Goal: Information Seeking & Learning: Learn about a topic

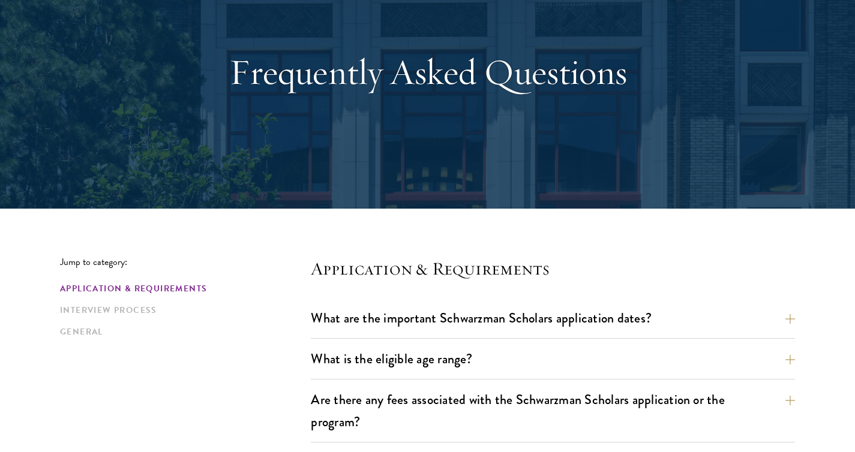
scroll to position [103, 0]
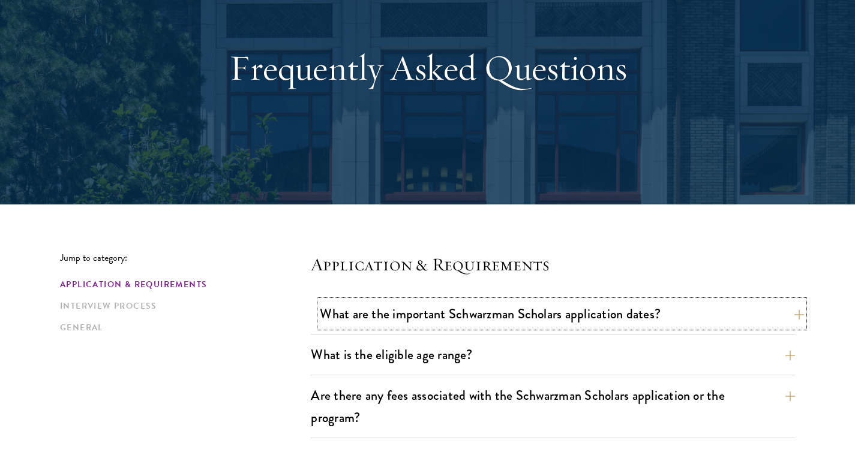
click at [388, 317] on button "What are the important Schwarzman Scholars application dates?" at bounding box center [562, 314] width 484 height 27
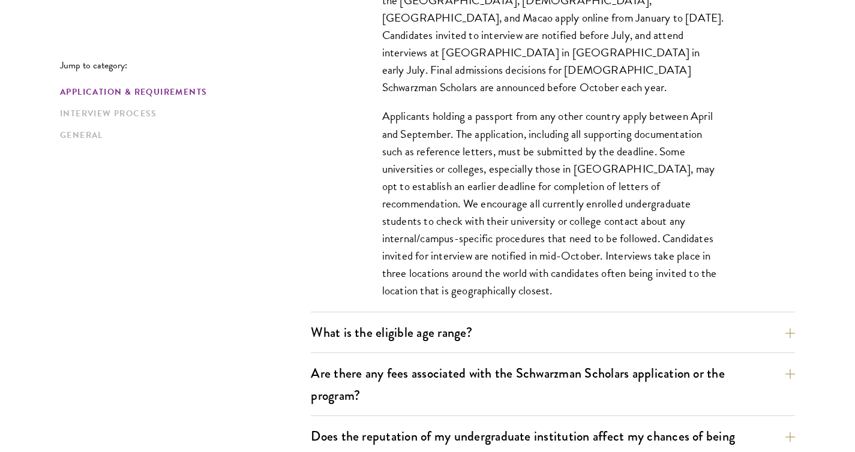
scroll to position [488, 0]
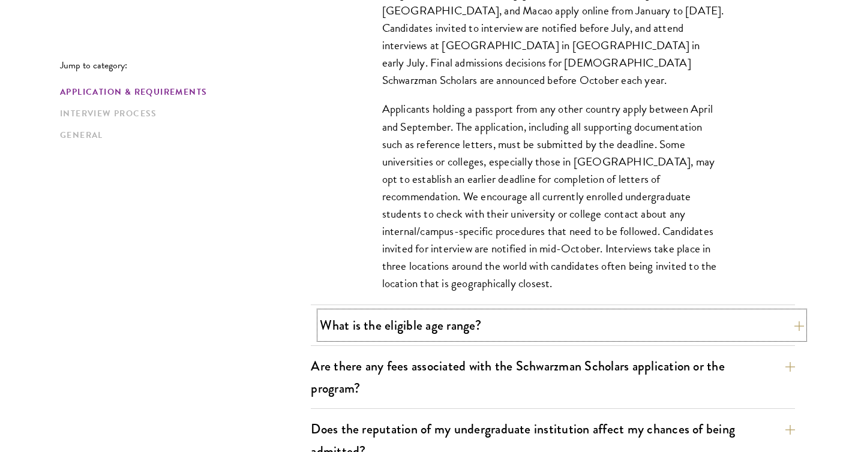
click at [386, 333] on button "What is the eligible age range?" at bounding box center [562, 325] width 484 height 27
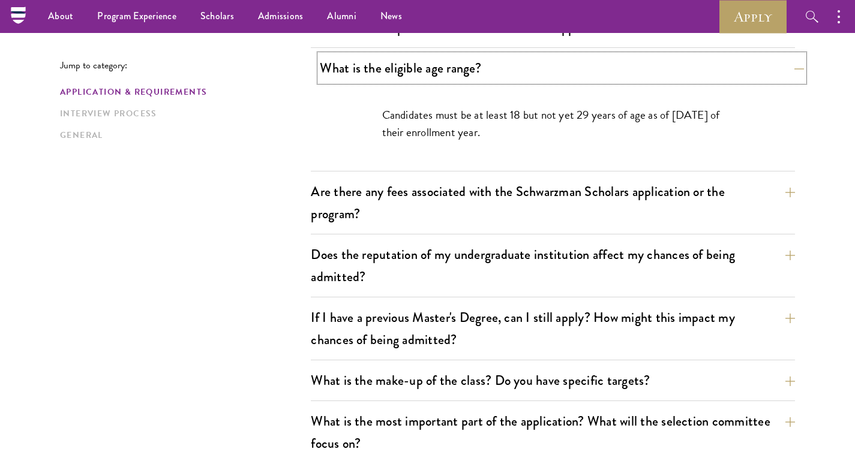
scroll to position [390, 0]
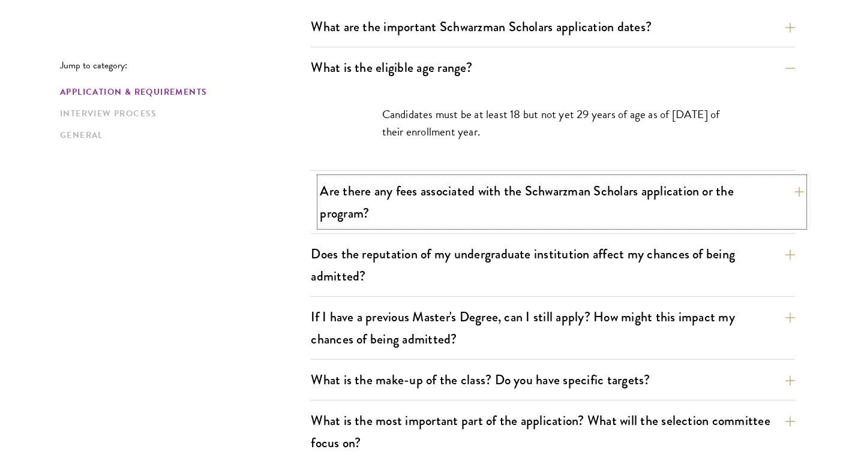
click at [553, 179] on button "Are there any fees associated with the Schwarzman Scholars application or the p…" at bounding box center [562, 202] width 484 height 49
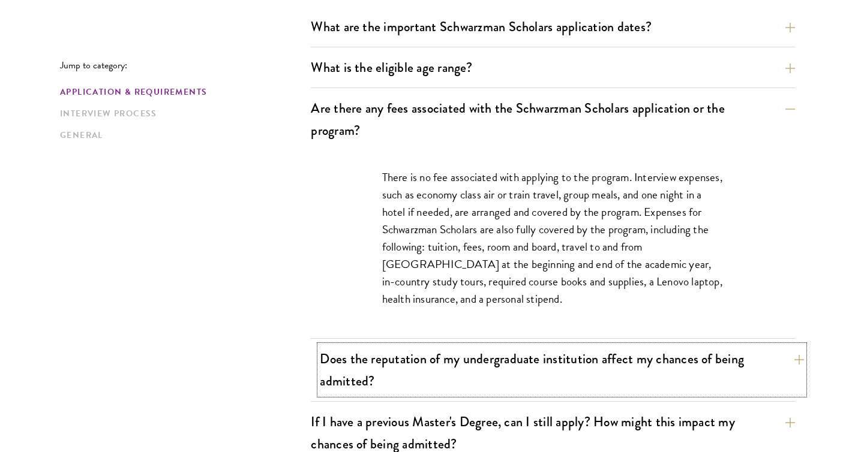
click at [548, 368] on button "Does the reputation of my undergraduate institution affect my chances of being …" at bounding box center [562, 370] width 484 height 49
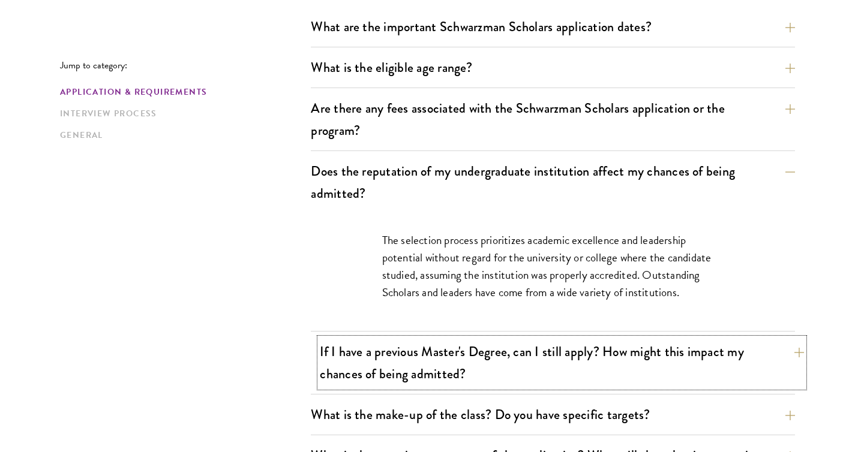
click at [527, 367] on button "If I have a previous Master's Degree, can I still apply? How might this impact …" at bounding box center [562, 362] width 484 height 49
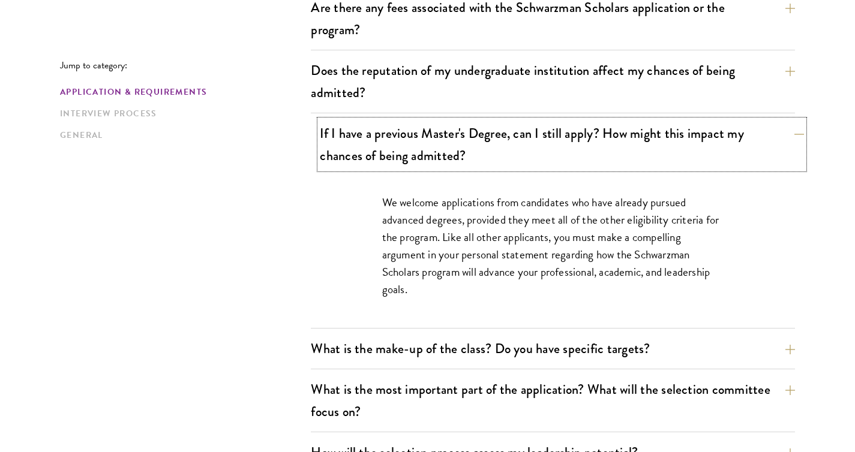
scroll to position [507, 0]
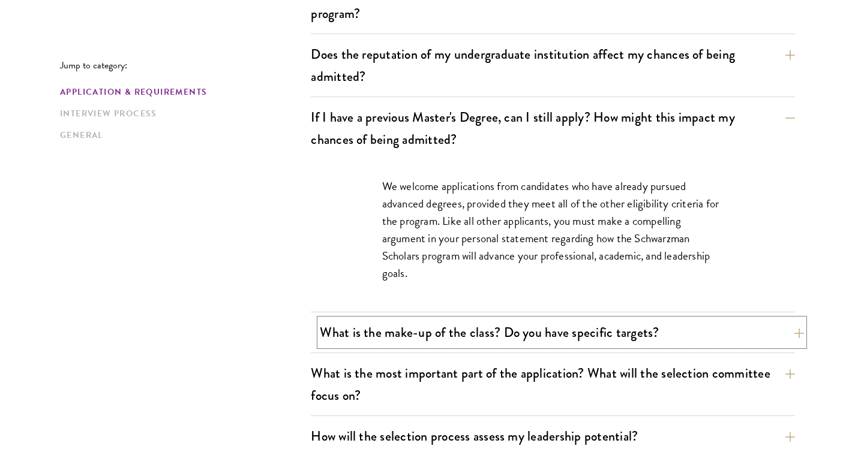
click at [525, 332] on button "What is the make-up of the class? Do you have specific targets?" at bounding box center [562, 332] width 484 height 27
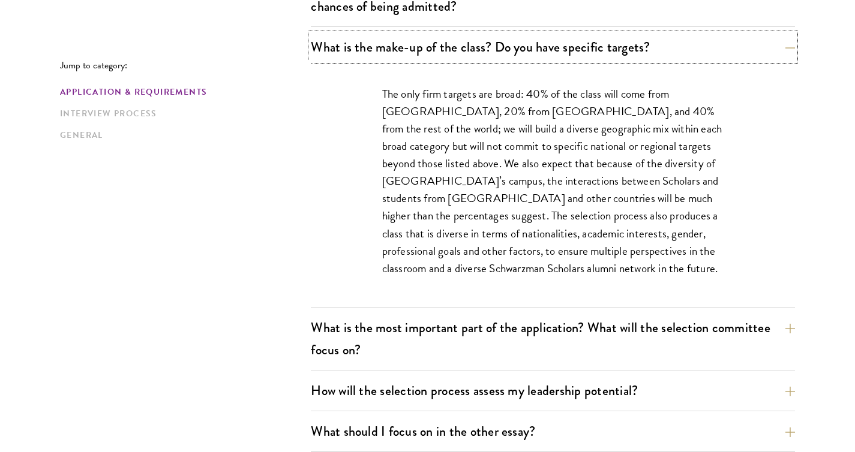
scroll to position [700, 0]
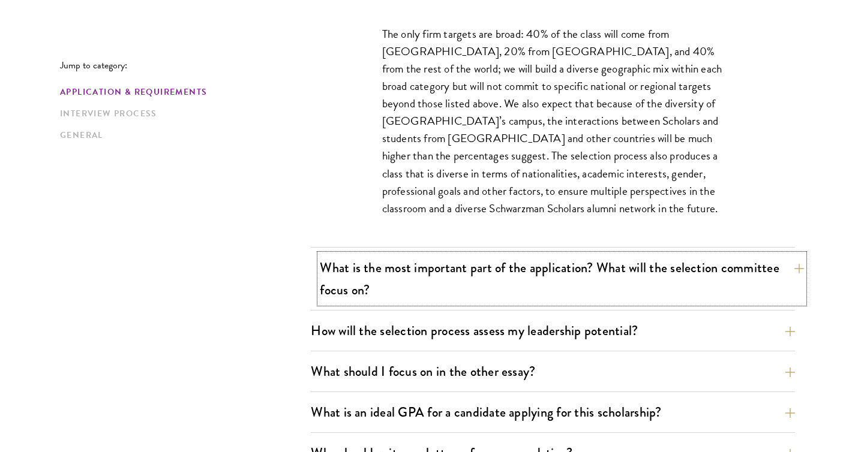
click at [475, 278] on button "What is the most important part of the application? What will the selection com…" at bounding box center [562, 278] width 484 height 49
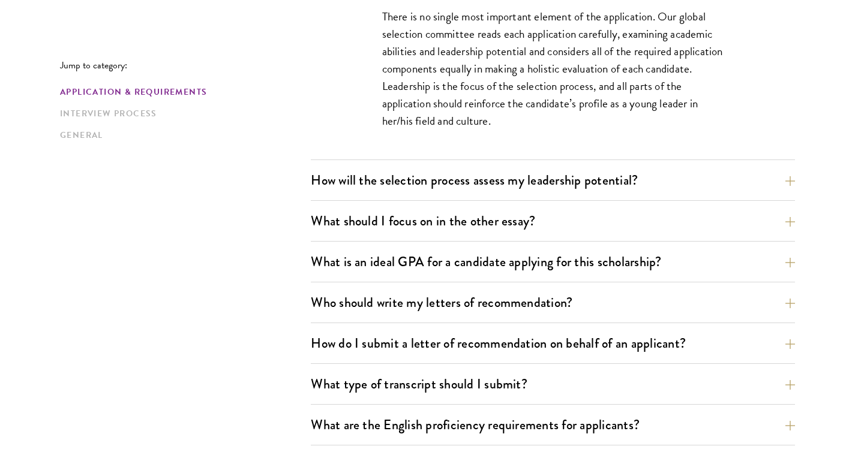
scroll to position [787, 0]
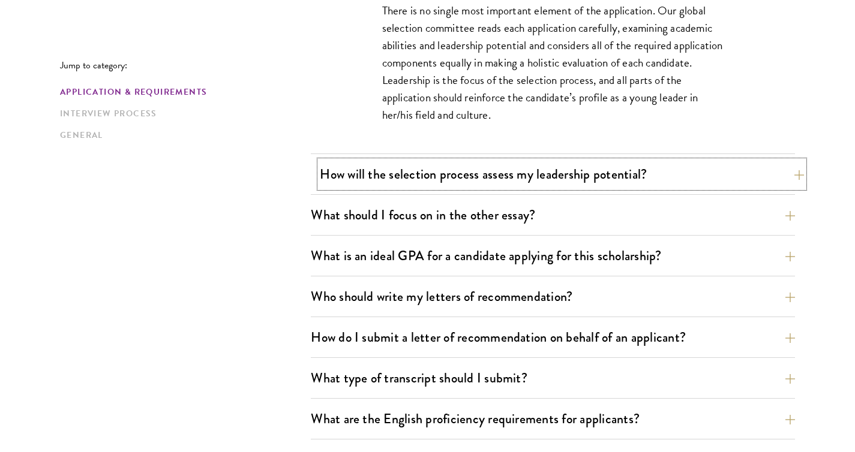
click at [485, 164] on button "How will the selection process assess my leadership potential?" at bounding box center [562, 174] width 484 height 27
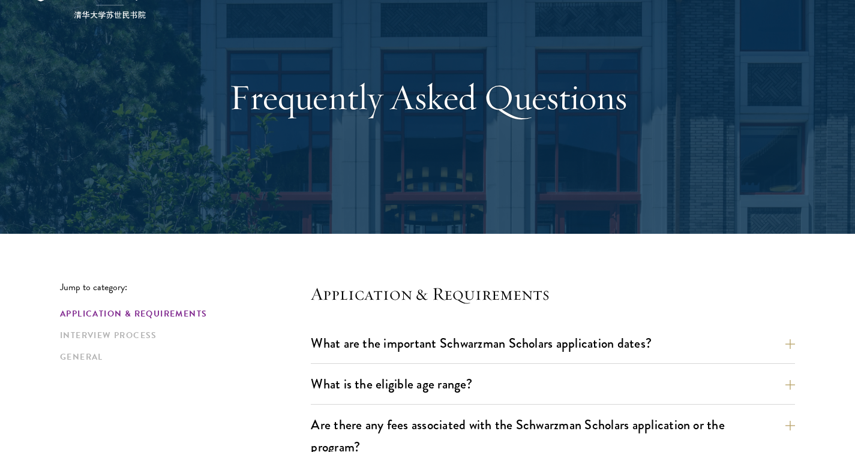
scroll to position [134, 0]
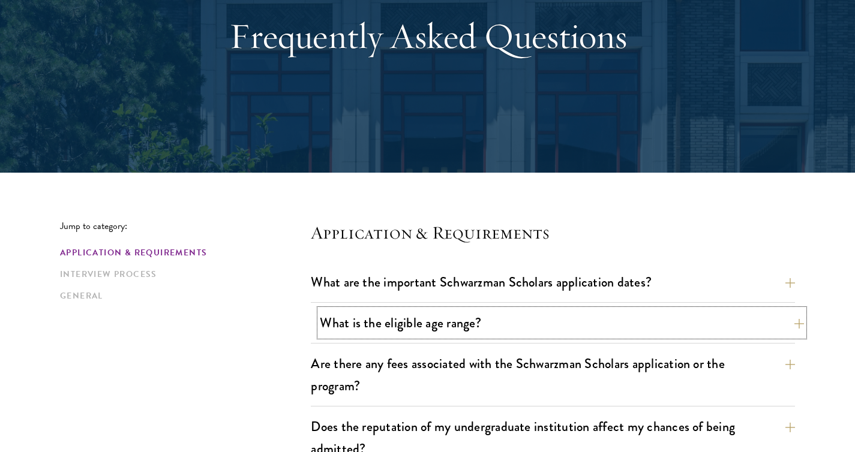
click at [380, 333] on button "What is the eligible age range?" at bounding box center [562, 323] width 484 height 27
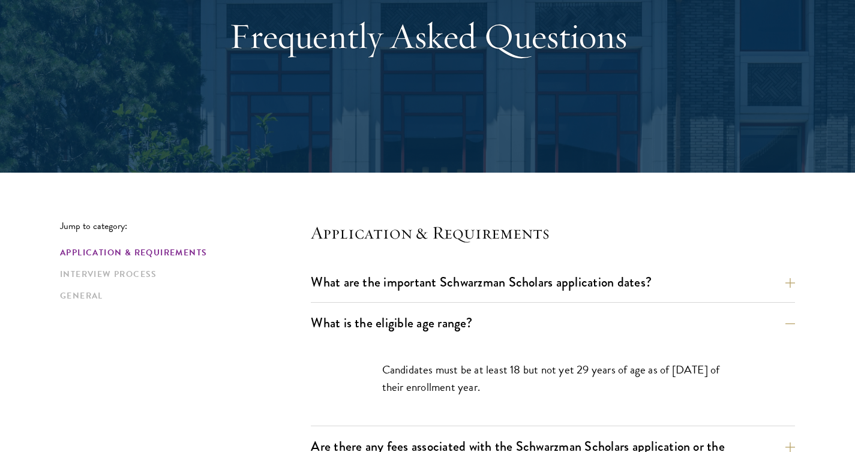
click at [395, 299] on div "What are the important Schwarzman Scholars application dates? Applicants who ho…" at bounding box center [553, 286] width 484 height 34
click at [400, 280] on button "What are the important Schwarzman Scholars application dates?" at bounding box center [562, 282] width 484 height 27
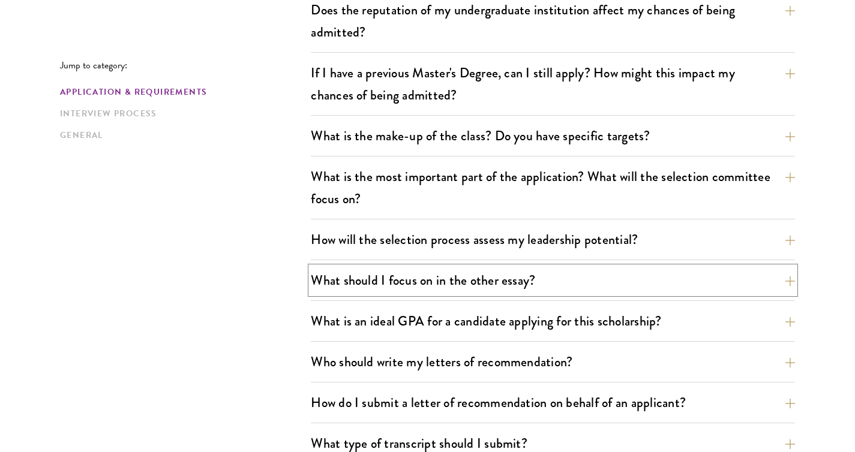
click at [400, 280] on button "What should I focus on in the other essay?" at bounding box center [553, 280] width 484 height 27
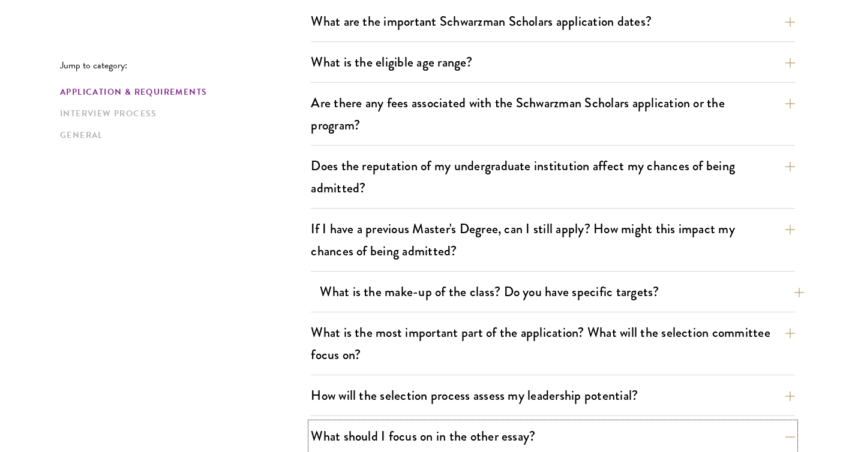
scroll to position [397, 0]
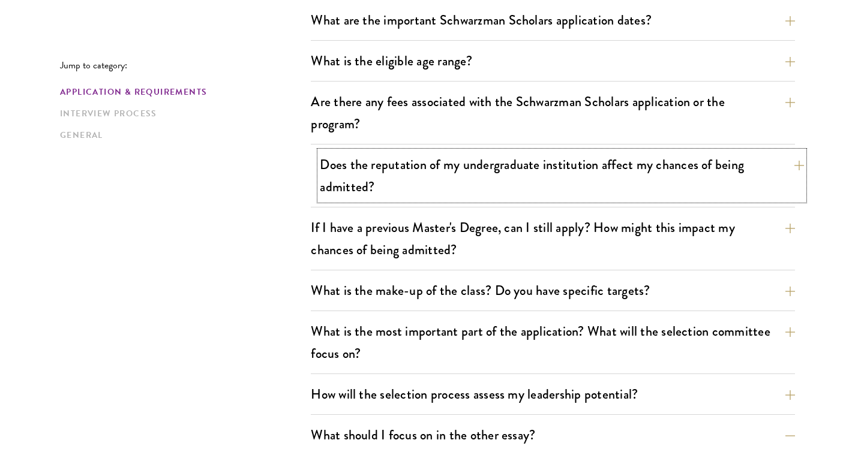
click at [422, 174] on button "Does the reputation of my undergraduate institution affect my chances of being …" at bounding box center [562, 175] width 484 height 49
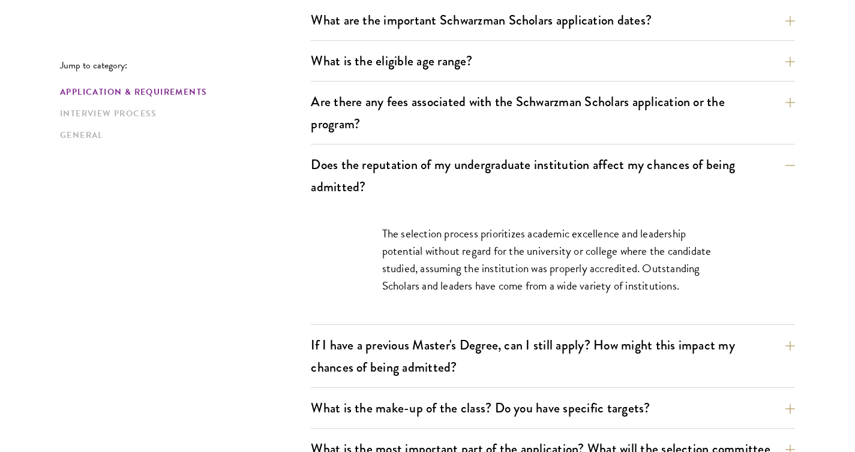
click at [463, 383] on div "If I have a previous Master's Degree, can I still apply? How might this impact …" at bounding box center [553, 360] width 484 height 56
click at [466, 359] on button "If I have a previous Master's Degree, can I still apply? How might this impact …" at bounding box center [562, 356] width 484 height 49
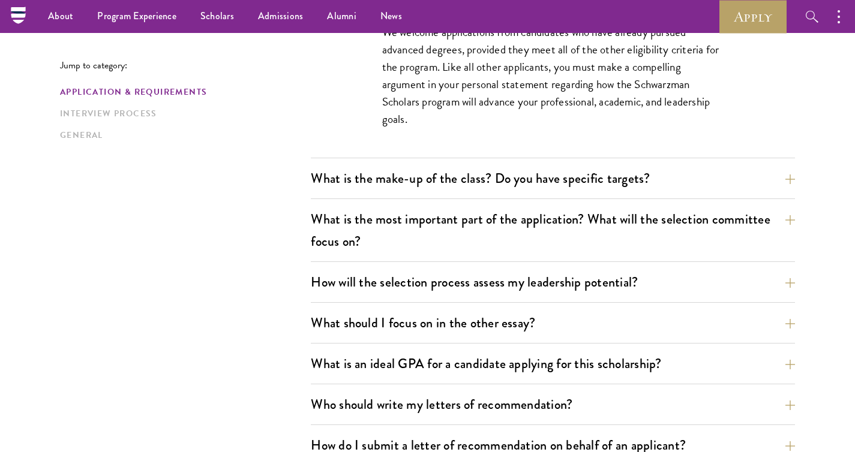
scroll to position [659, 0]
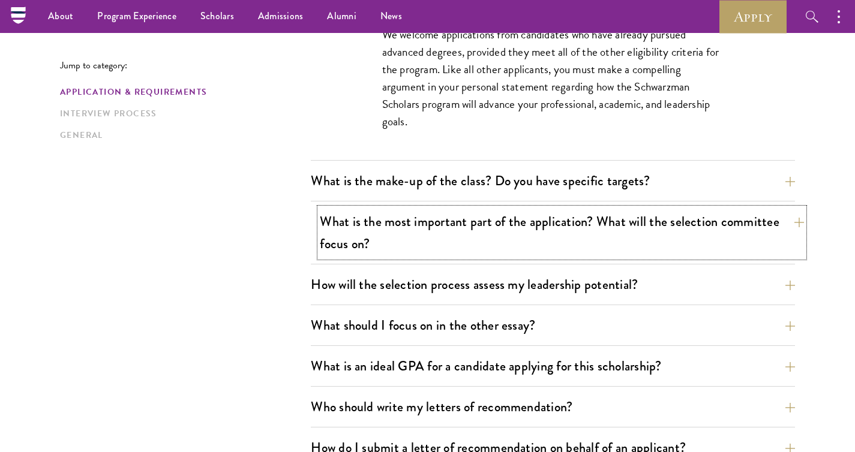
click at [481, 255] on button "What is the most important part of the application? What will the selection com…" at bounding box center [562, 232] width 484 height 49
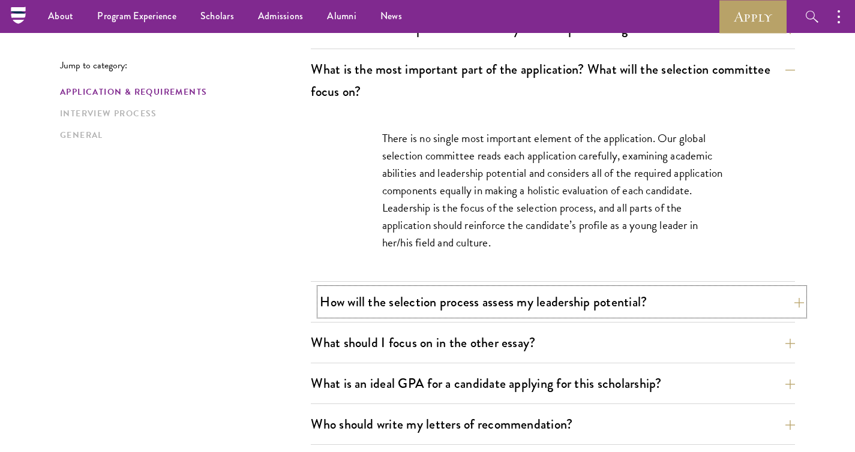
click at [480, 297] on button "How will the selection process assess my leadership potential?" at bounding box center [562, 302] width 484 height 27
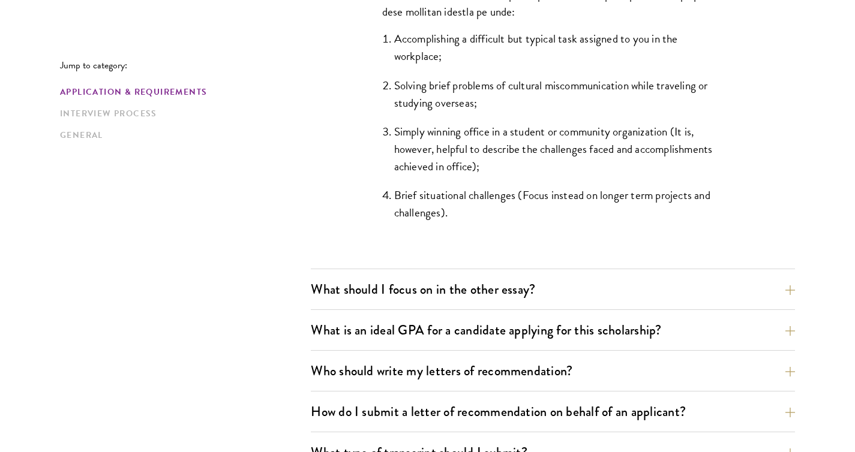
scroll to position [1193, 0]
click at [514, 280] on button "What should I focus on in the other essay?" at bounding box center [562, 288] width 484 height 27
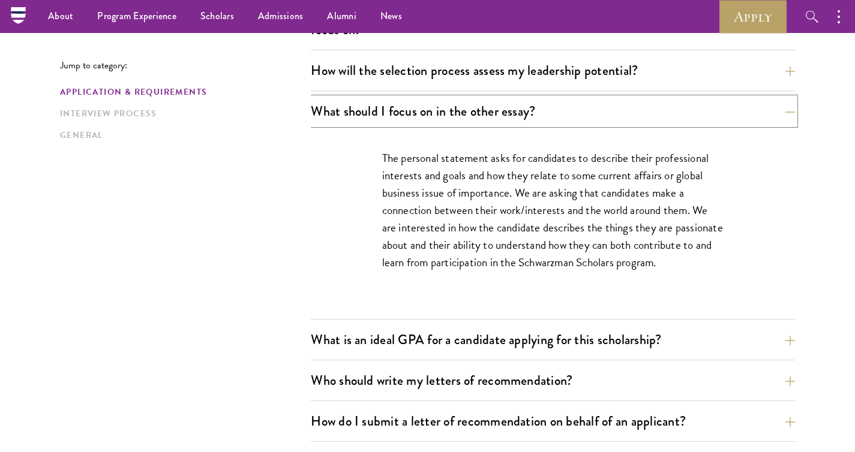
scroll to position [712, 0]
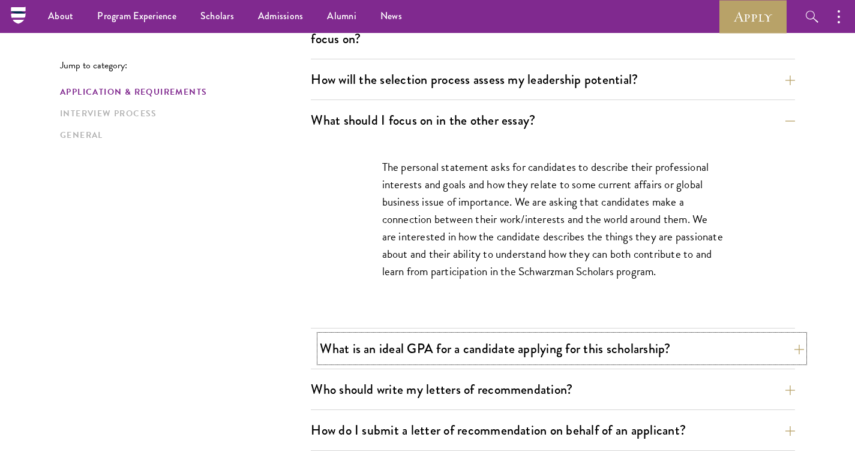
click at [469, 354] on button "What is an ideal GPA for a candidate applying for this scholarship?" at bounding box center [562, 348] width 484 height 27
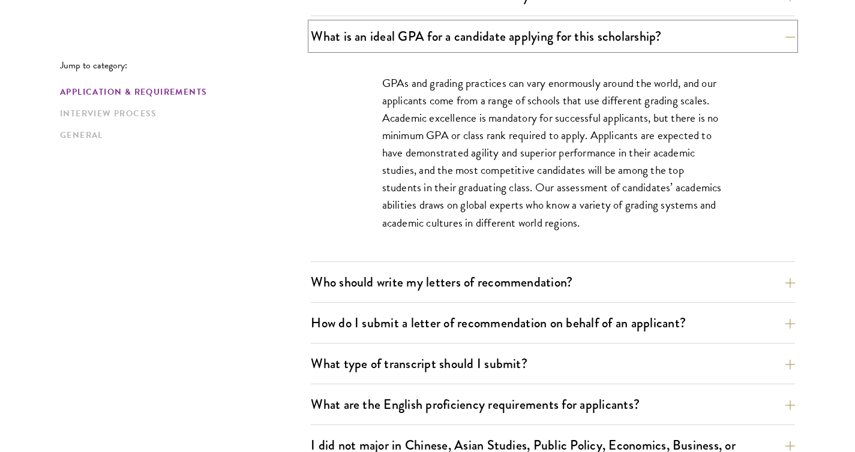
scroll to position [847, 0]
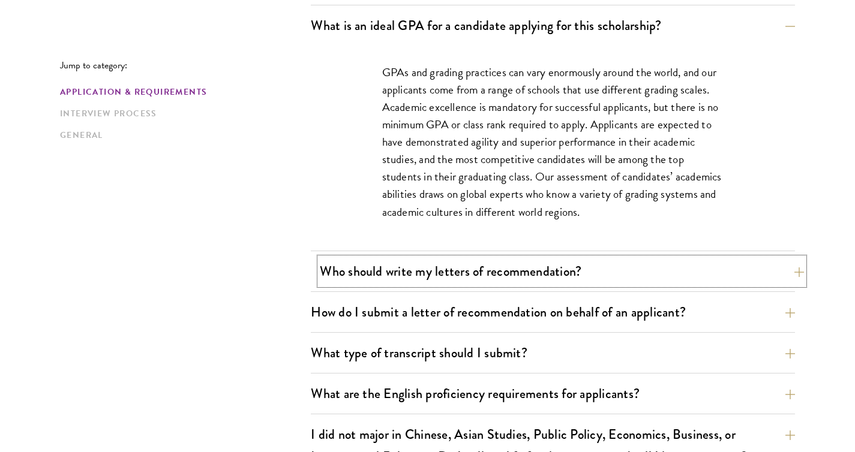
click at [516, 272] on button "Who should write my letters of recommendation?" at bounding box center [562, 271] width 484 height 27
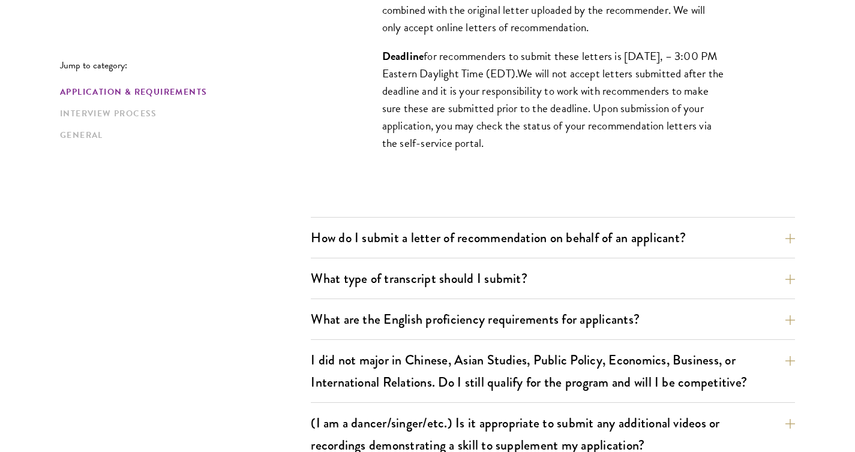
scroll to position [1275, 0]
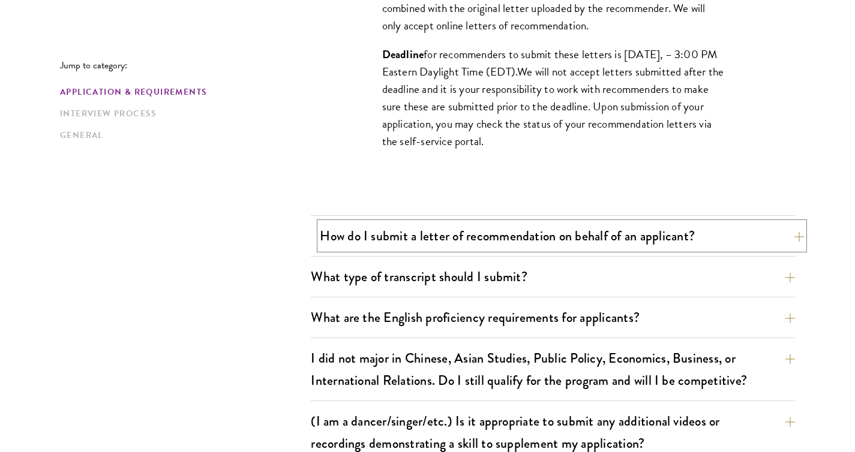
click at [516, 241] on button "How do I submit a letter of recommendation on behalf of an applicant?" at bounding box center [562, 236] width 484 height 27
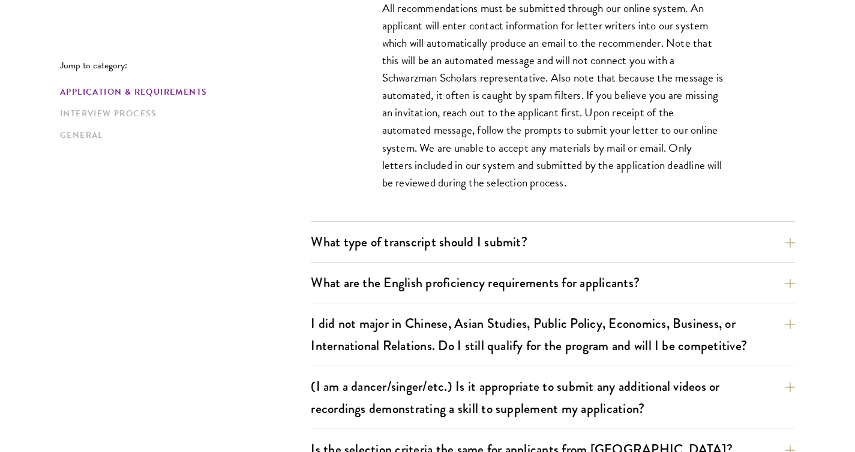
scroll to position [994, 0]
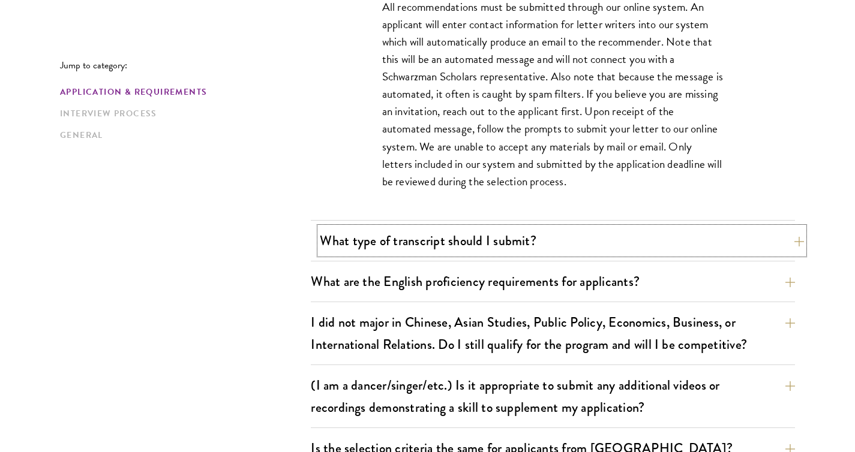
click at [502, 241] on button "What type of transcript should I submit?" at bounding box center [562, 240] width 484 height 27
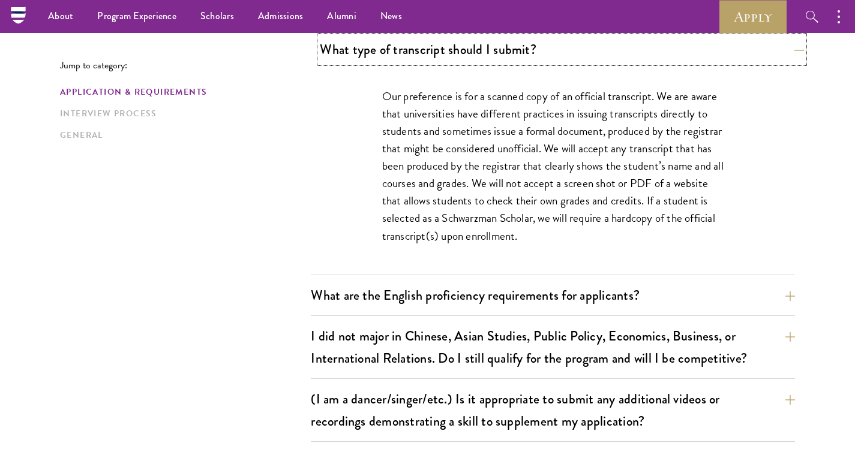
scroll to position [943, 0]
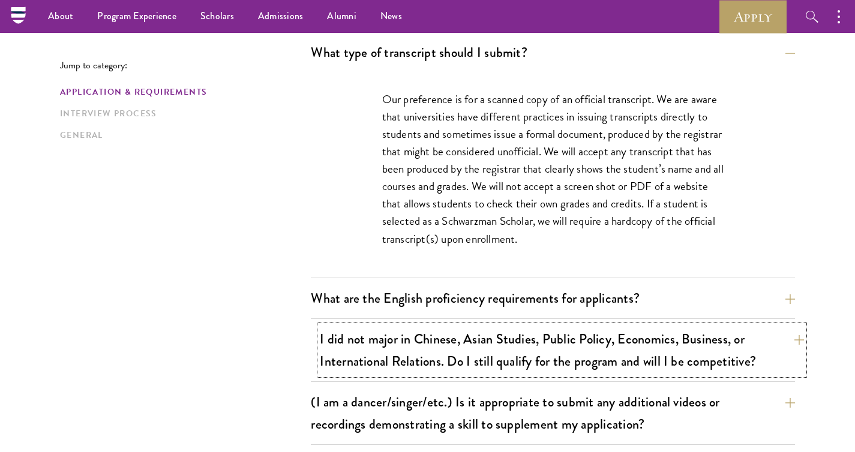
click at [490, 356] on button "I did not major in Chinese, Asian Studies, Public Policy, Economics, Business, …" at bounding box center [562, 350] width 484 height 49
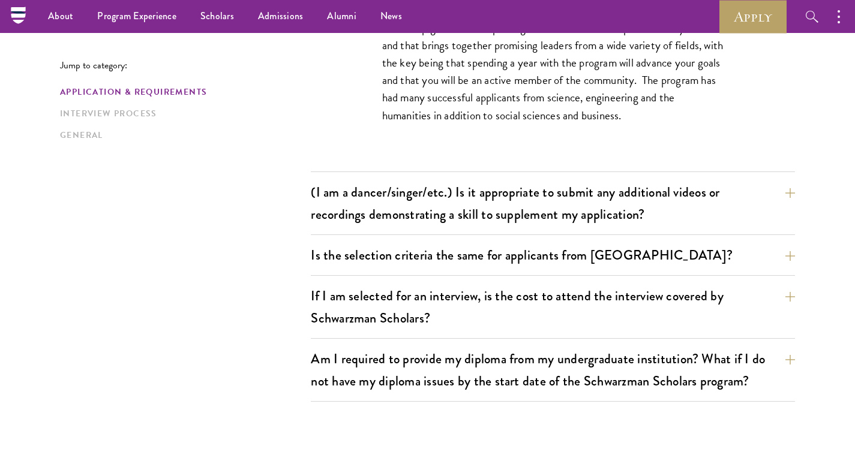
scroll to position [1165, 0]
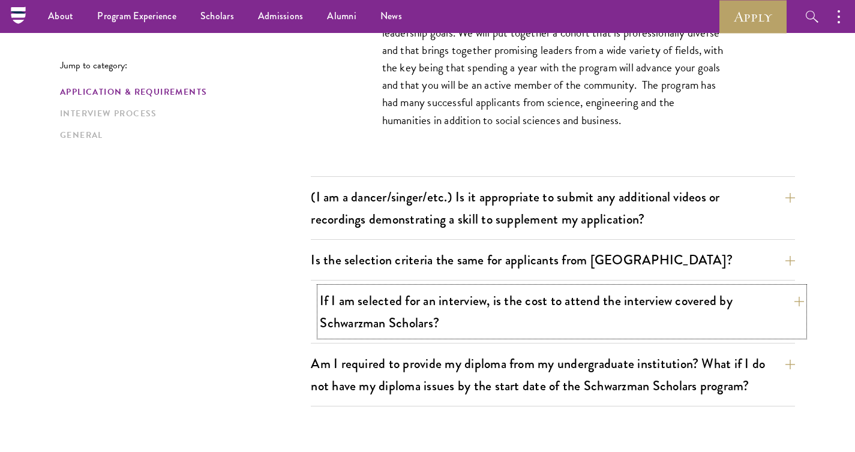
click at [496, 322] on button "If I am selected for an interview, is the cost to attend the interview covered …" at bounding box center [562, 311] width 484 height 49
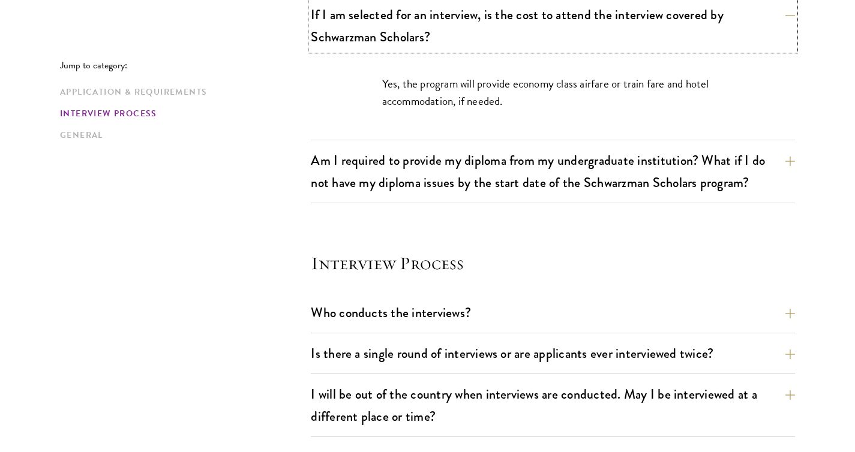
scroll to position [1273, 0]
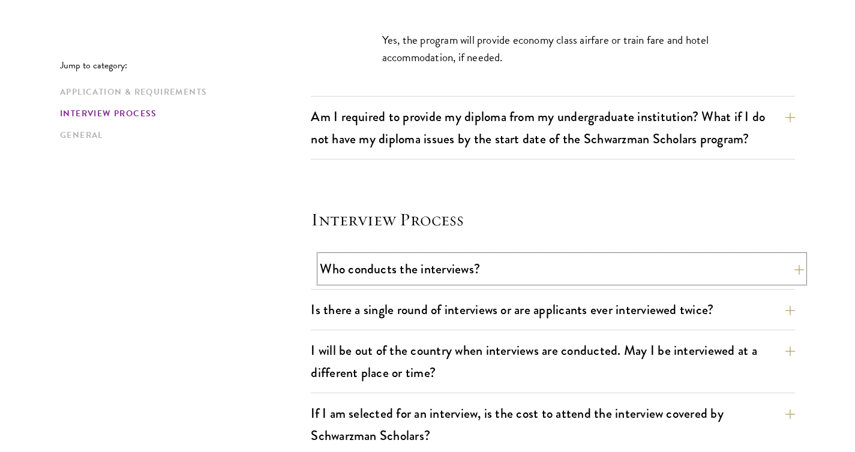
click at [442, 272] on button "Who conducts the interviews?" at bounding box center [562, 269] width 484 height 27
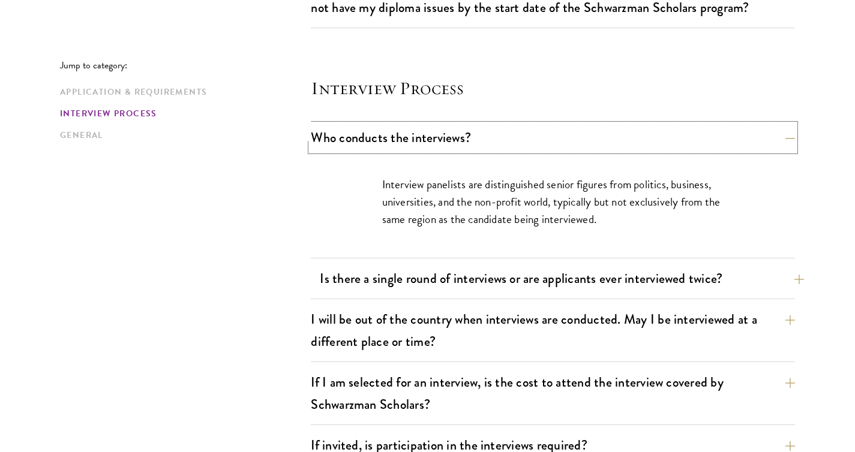
scroll to position [1339, 0]
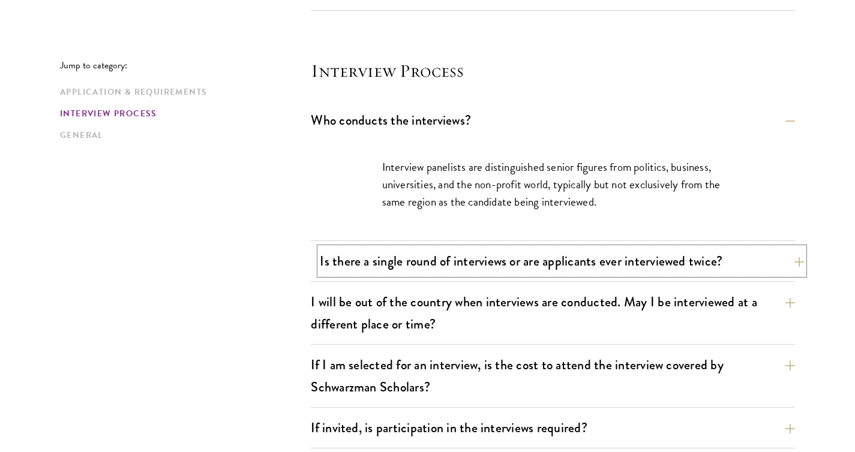
click at [391, 255] on button "Is there a single round of interviews or are applicants ever interviewed twice?" at bounding box center [562, 261] width 484 height 27
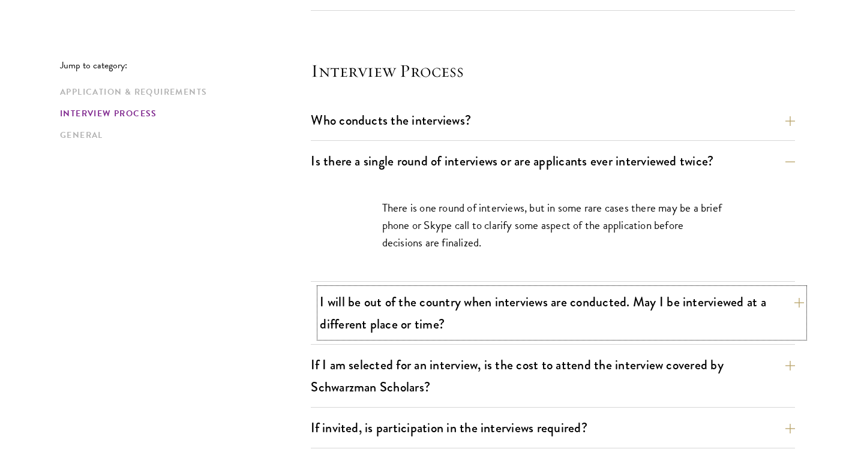
click at [386, 317] on button "I will be out of the country when interviews are conducted. May I be interviewe…" at bounding box center [562, 313] width 484 height 49
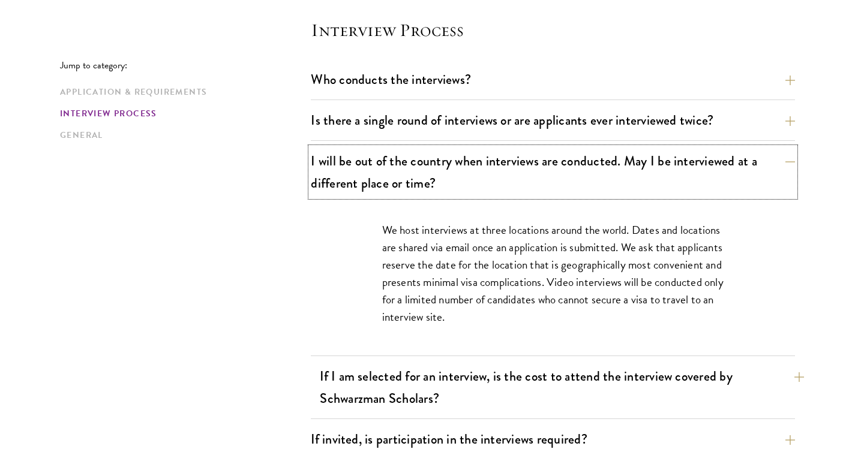
scroll to position [1411, 0]
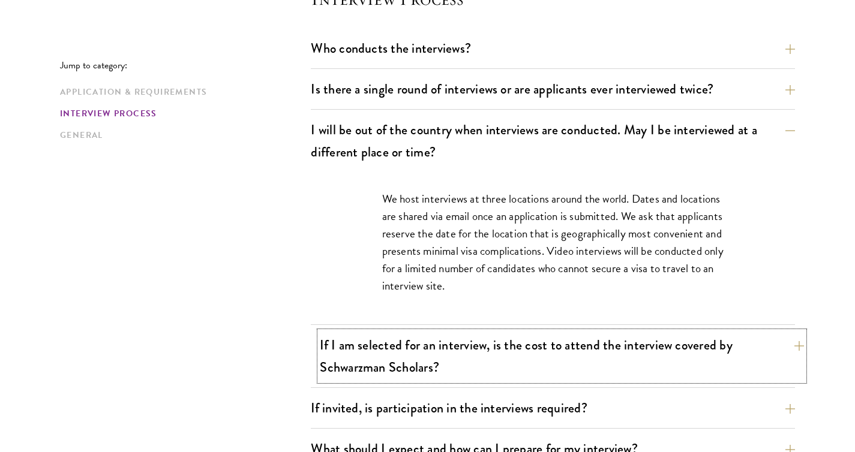
click at [399, 352] on button "If I am selected for an interview, is the cost to attend the interview covered …" at bounding box center [562, 356] width 484 height 49
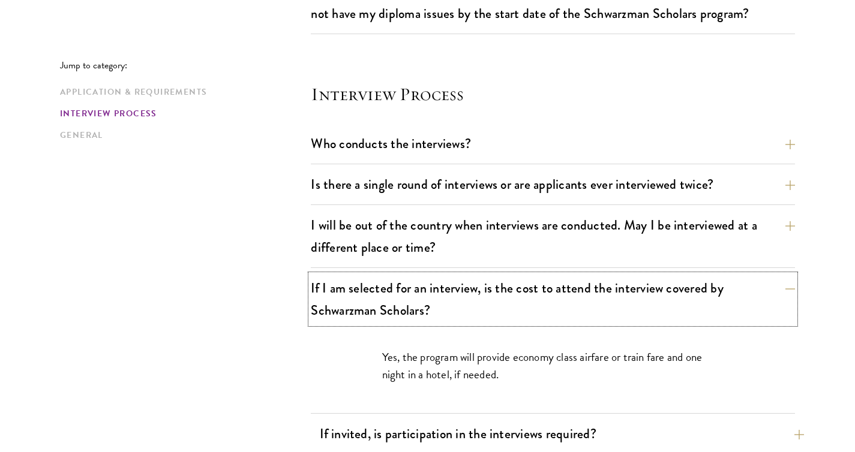
scroll to position [1361, 0]
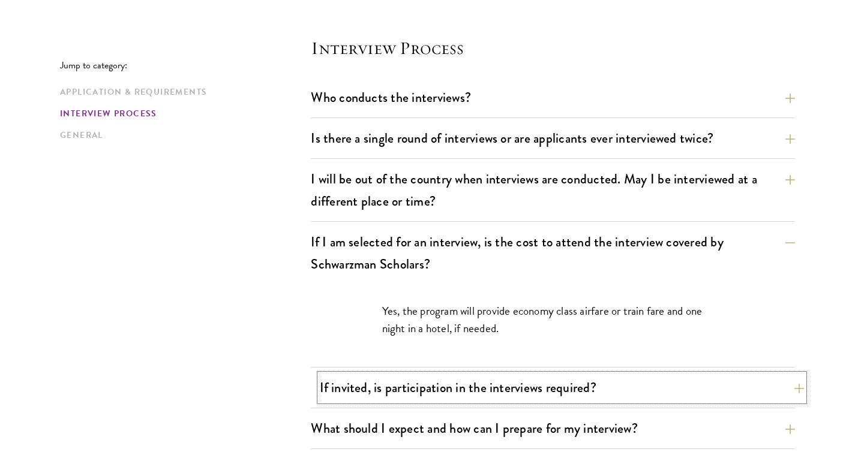
click at [391, 393] on button "If invited, is participation in the interviews required?" at bounding box center [562, 387] width 484 height 27
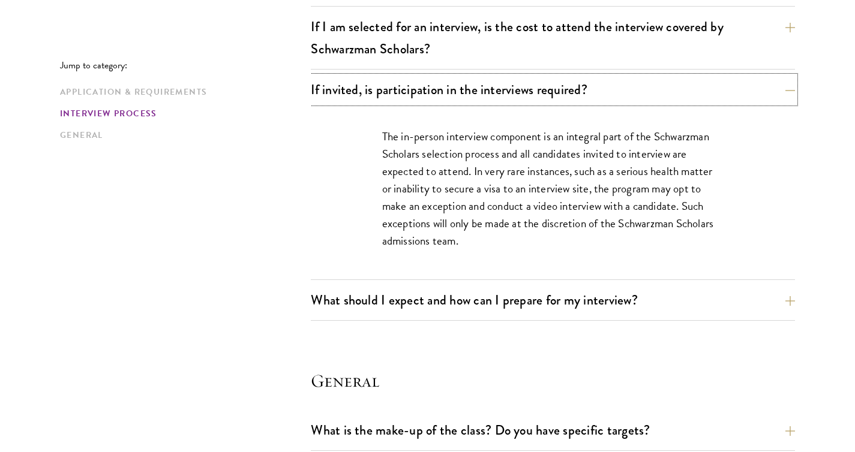
scroll to position [1592, 0]
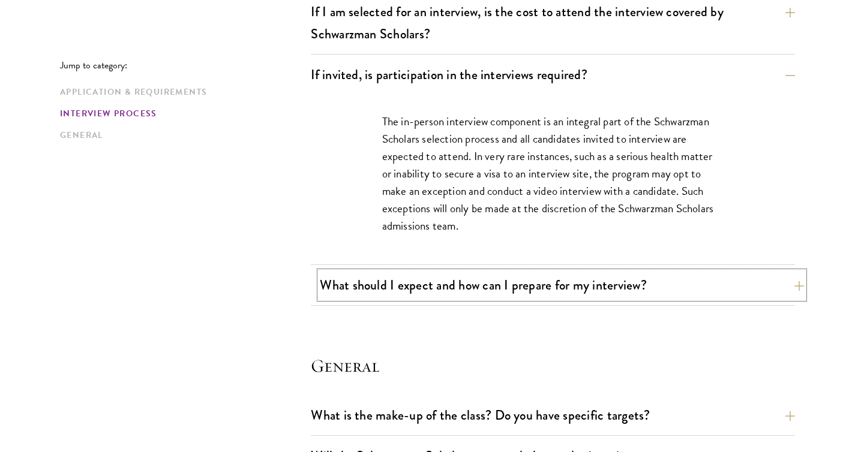
click at [480, 287] on button "What should I expect and how can I prepare for my interview?" at bounding box center [562, 285] width 484 height 27
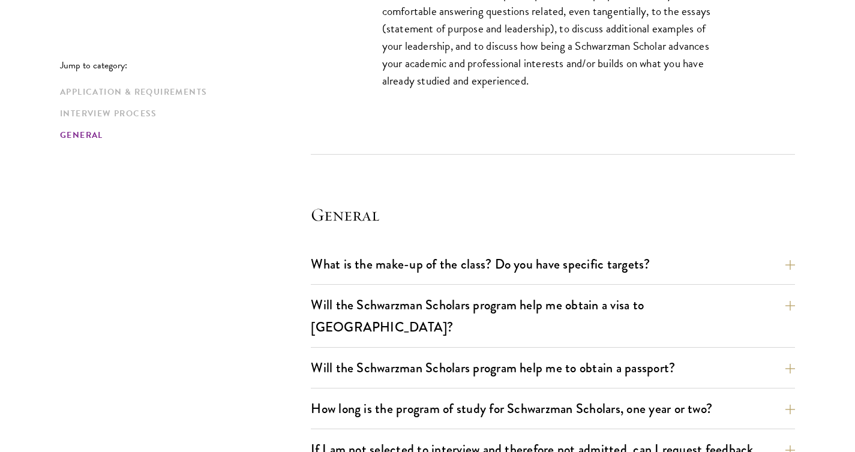
scroll to position [2351, 0]
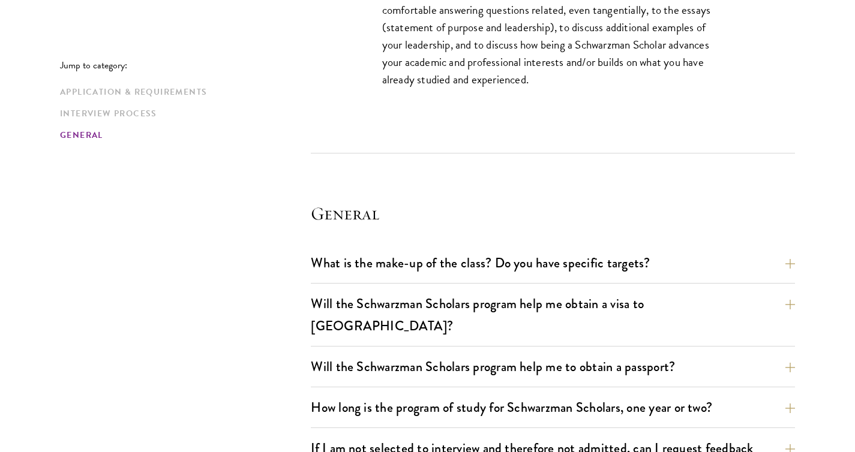
click at [482, 277] on div "What is the make-up of the class? Do you have specific targets? The only firm t…" at bounding box center [553, 267] width 484 height 34
click at [496, 316] on button "Will the Schwarzman Scholars program help me obtain a visa to China?" at bounding box center [562, 314] width 484 height 49
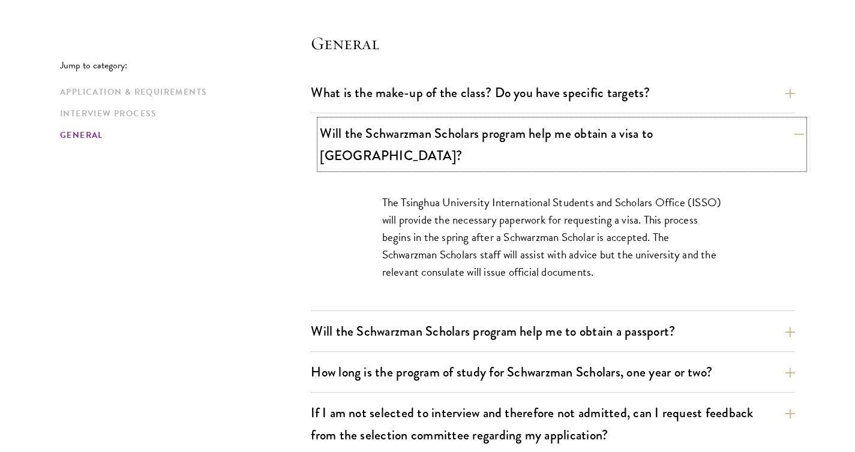
scroll to position [1746, 0]
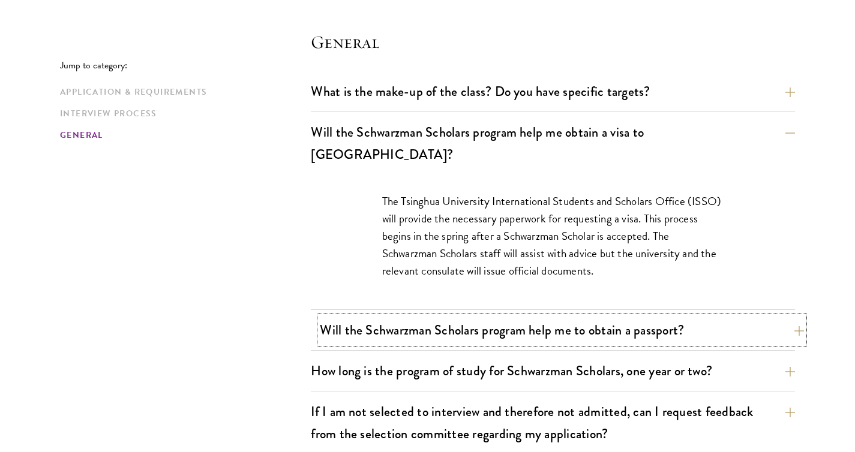
click at [497, 317] on button "Will the Schwarzman Scholars program help me to obtain a passport?" at bounding box center [562, 330] width 484 height 27
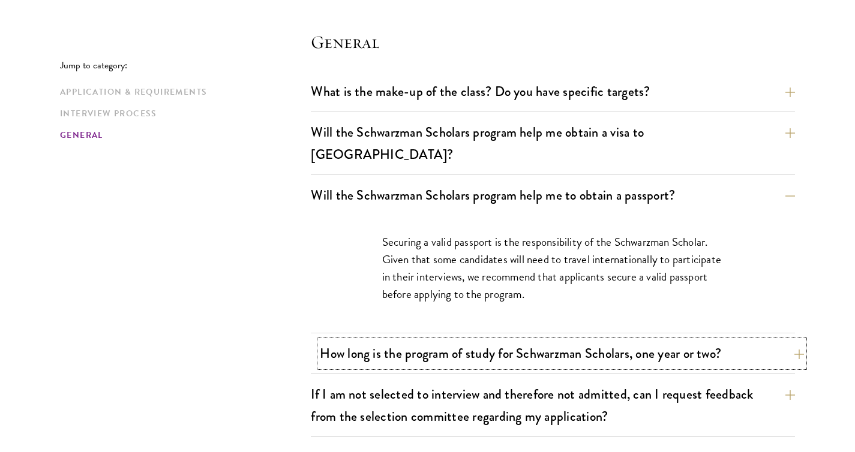
click at [497, 340] on button "How long is the program of study for Schwarzman Scholars, one year or two?" at bounding box center [562, 353] width 484 height 27
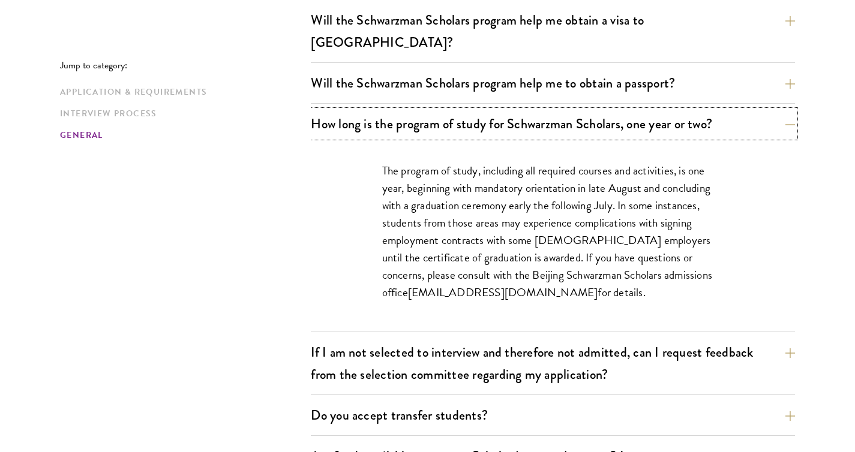
scroll to position [1867, 0]
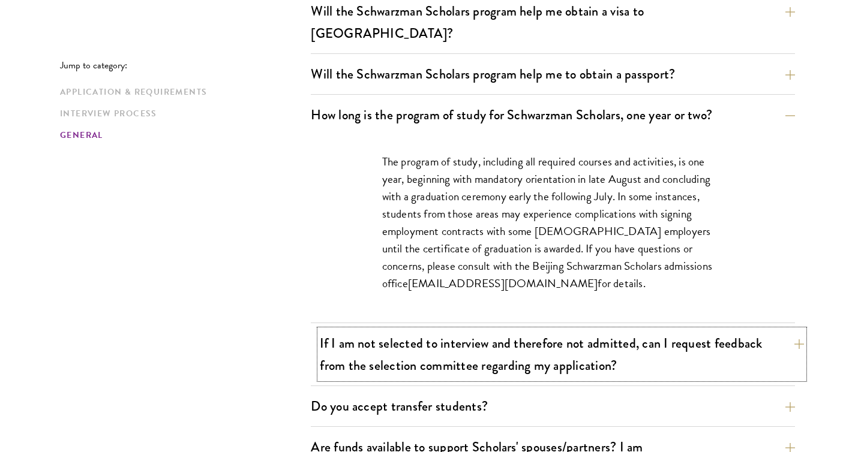
click at [477, 330] on button "If I am not selected to interview and therefore not admitted, can I request fee…" at bounding box center [562, 354] width 484 height 49
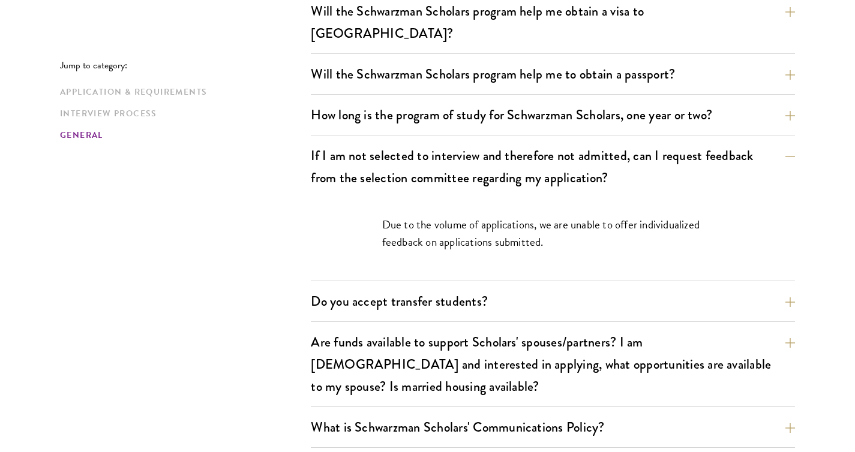
click at [451, 296] on div "Do you accept transfer students? Due to the structure of the program, we do not…" at bounding box center [553, 305] width 484 height 34
click at [448, 288] on button "Do you accept transfer students?" at bounding box center [562, 301] width 484 height 27
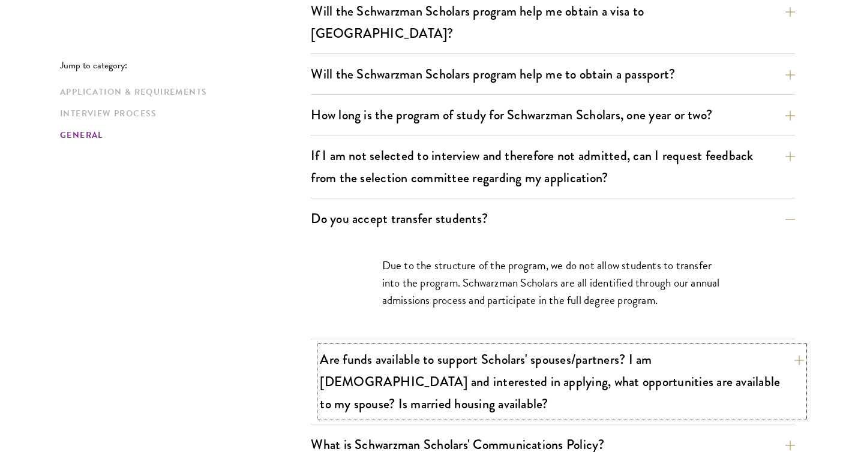
click at [472, 346] on button "Are funds available to support Scholars' spouses/partners? I am married and int…" at bounding box center [562, 381] width 484 height 71
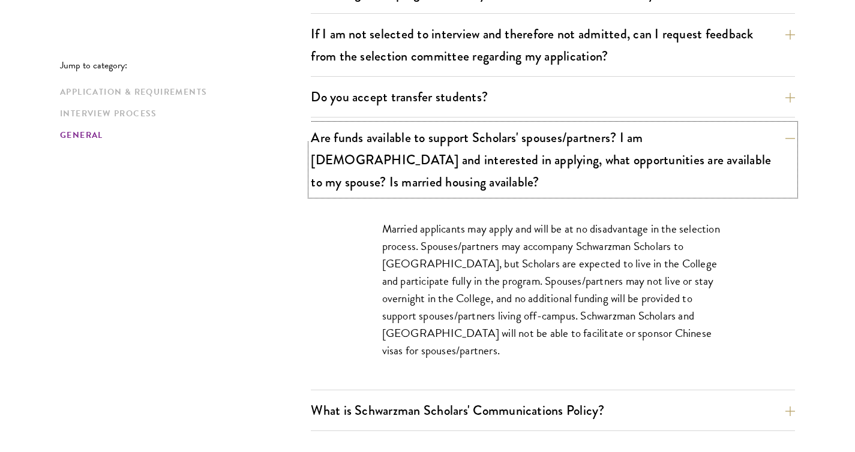
scroll to position [2011, 0]
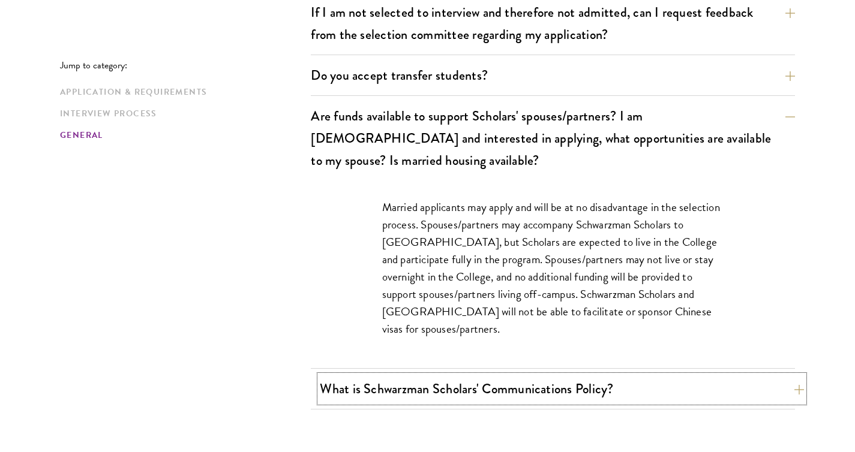
click at [529, 376] on button "What is Schwarzman Scholars' Communications Policy?" at bounding box center [562, 389] width 484 height 27
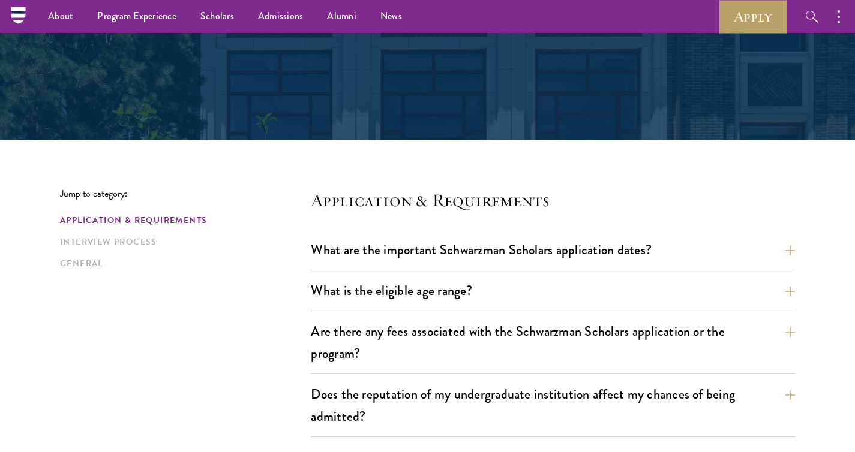
scroll to position [0, 0]
